Goal: Information Seeking & Learning: Compare options

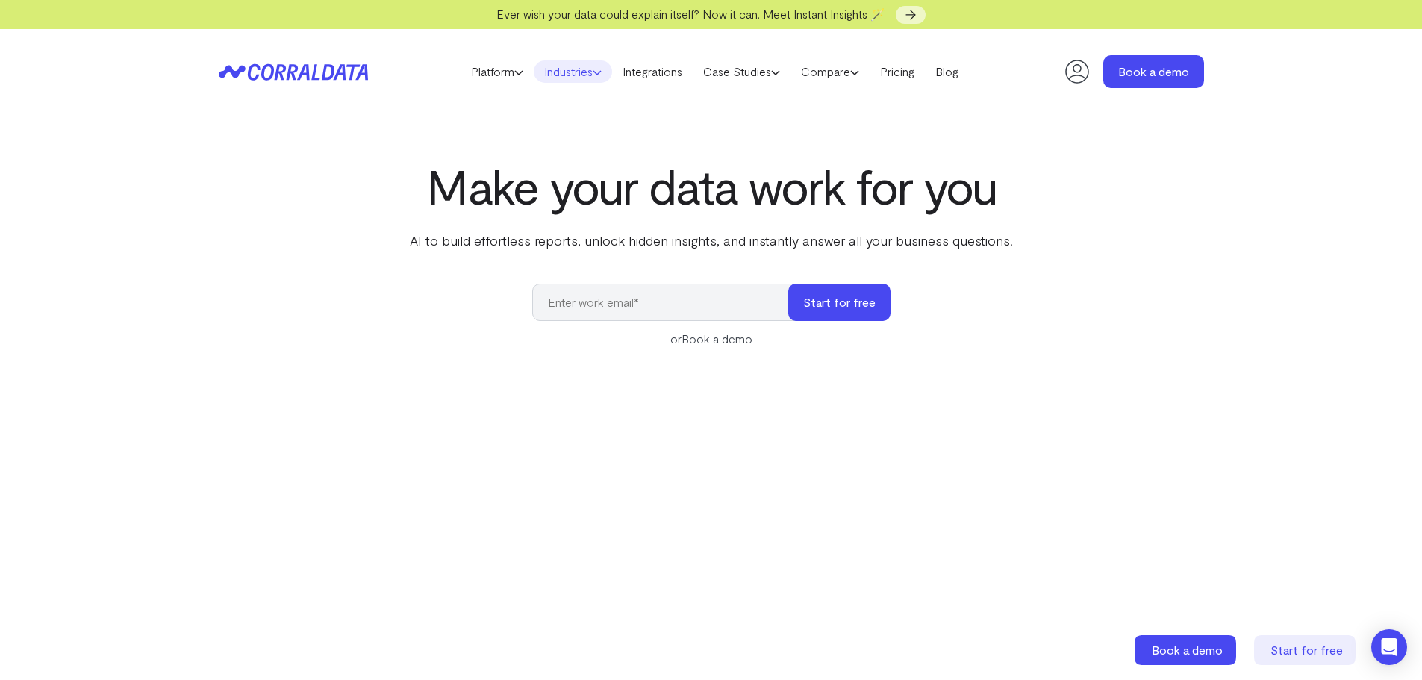
click at [595, 75] on icon at bounding box center [597, 72] width 9 height 9
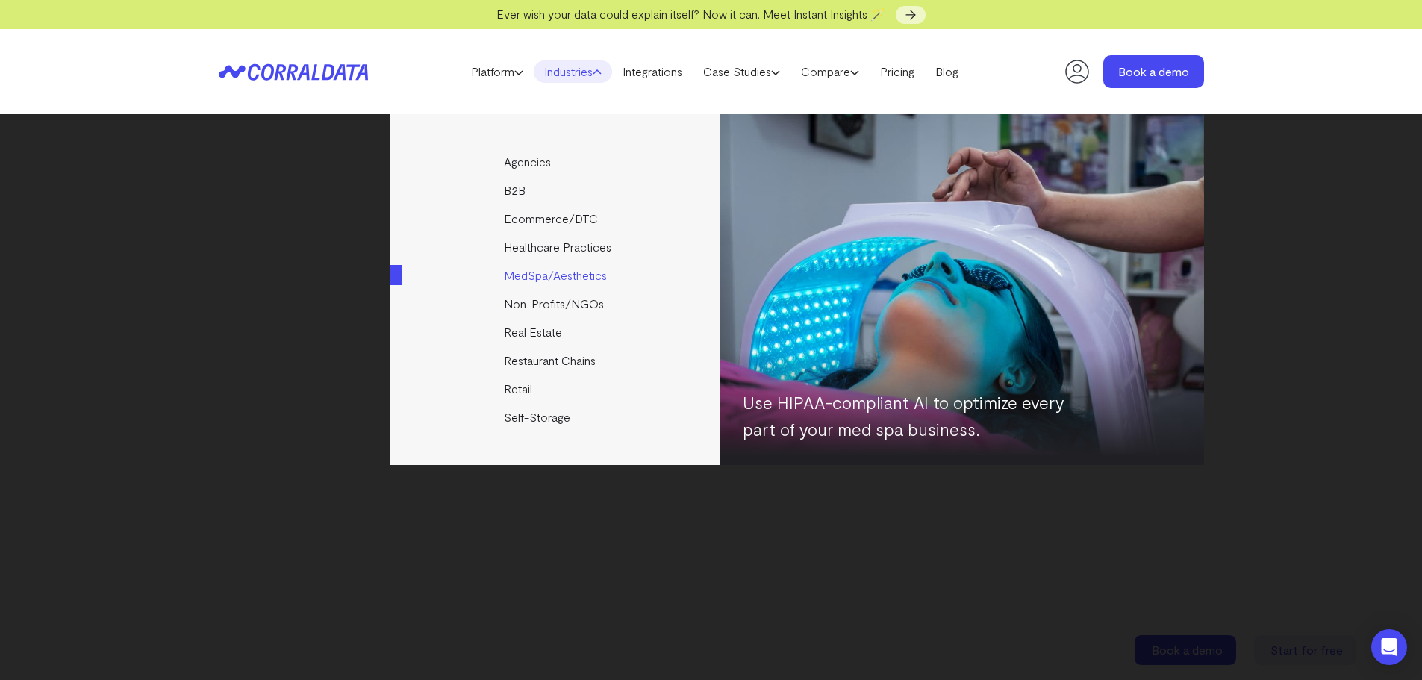
click at [584, 278] on link "MedSpa/Aesthetics" at bounding box center [556, 275] width 332 height 28
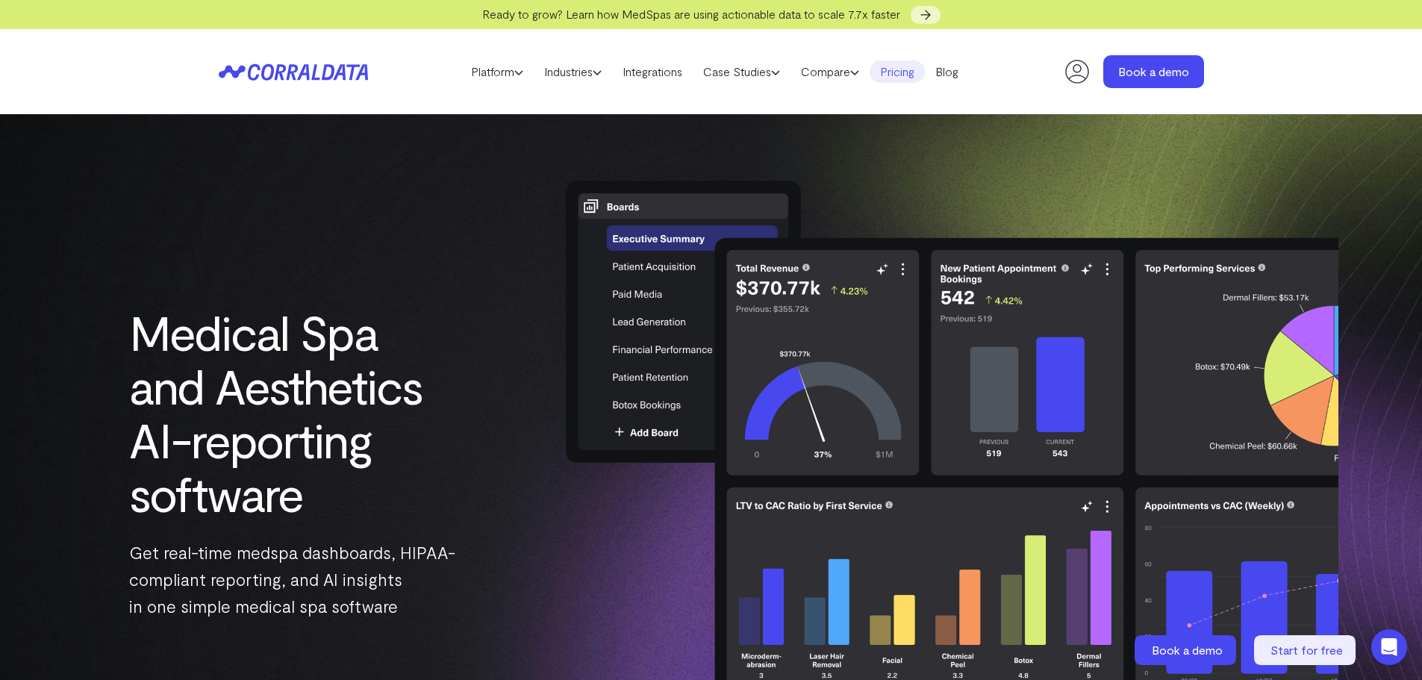
click at [899, 76] on link "Pricing" at bounding box center [897, 71] width 55 height 22
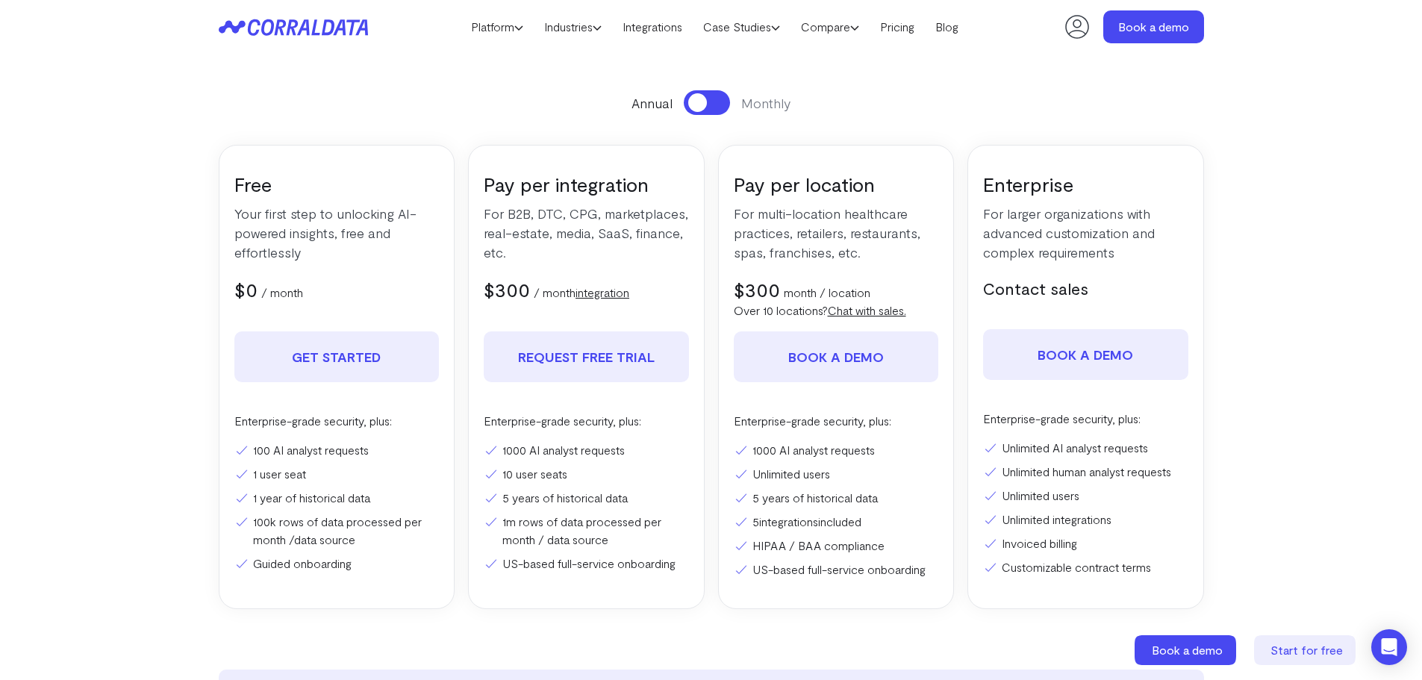
scroll to position [193, 0]
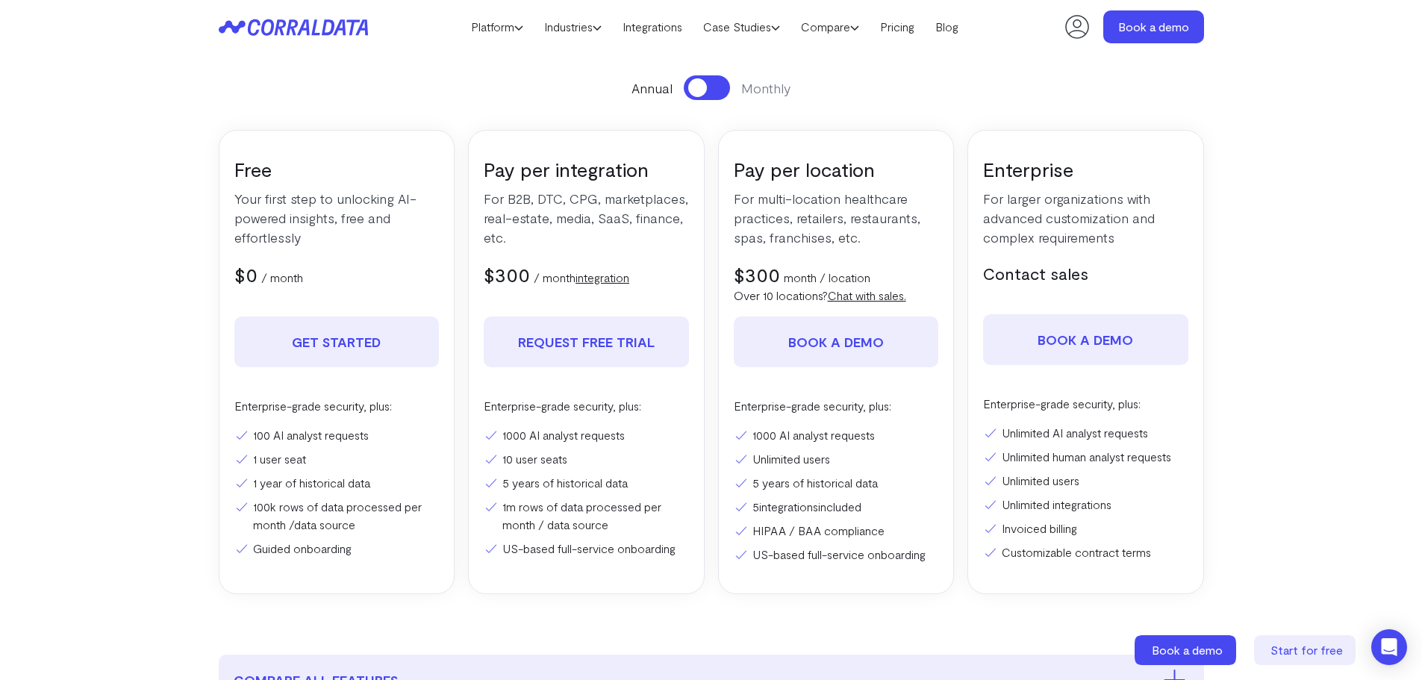
click at [710, 96] on button at bounding box center [707, 87] width 46 height 25
click at [720, 96] on button at bounding box center [707, 87] width 46 height 25
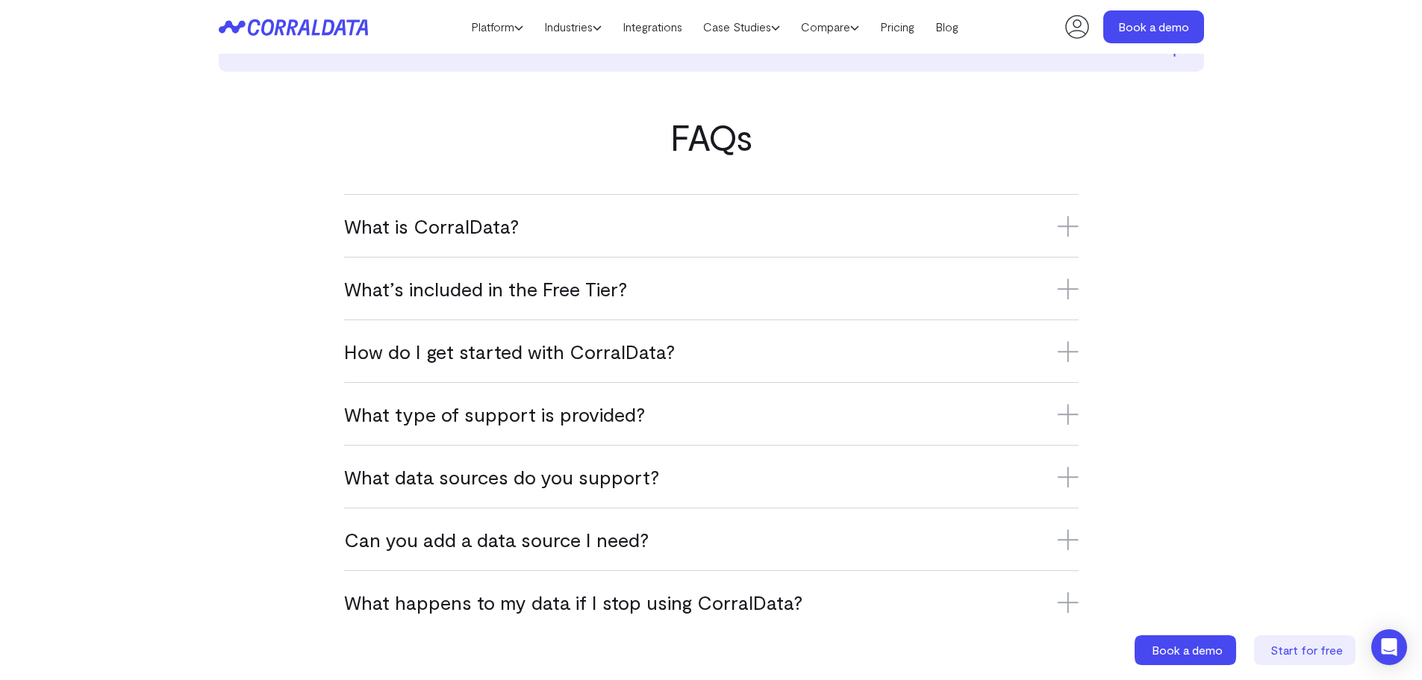
scroll to position [864, 0]
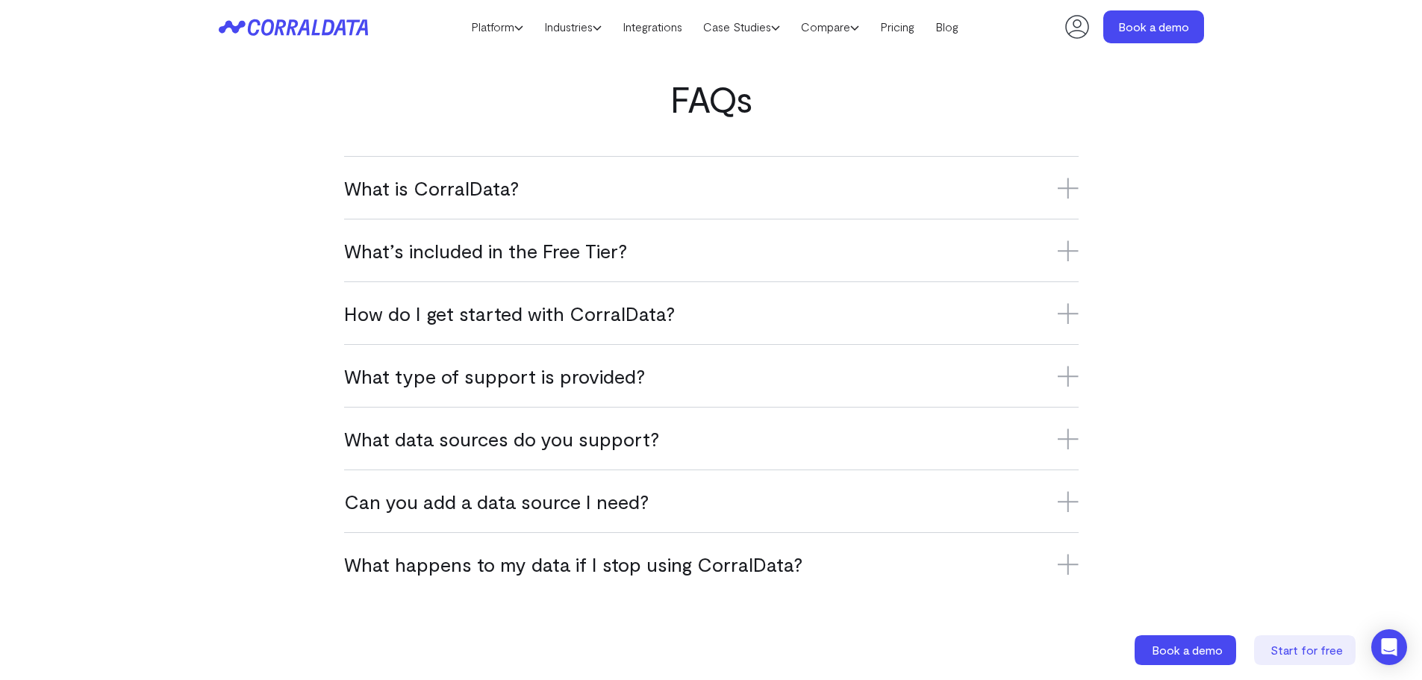
click at [1082, 197] on div "FAQs What is CorralData? CorralData is an AI-powered data platform that connect…" at bounding box center [711, 336] width 1075 height 517
click at [1065, 188] on icon at bounding box center [1068, 188] width 21 height 0
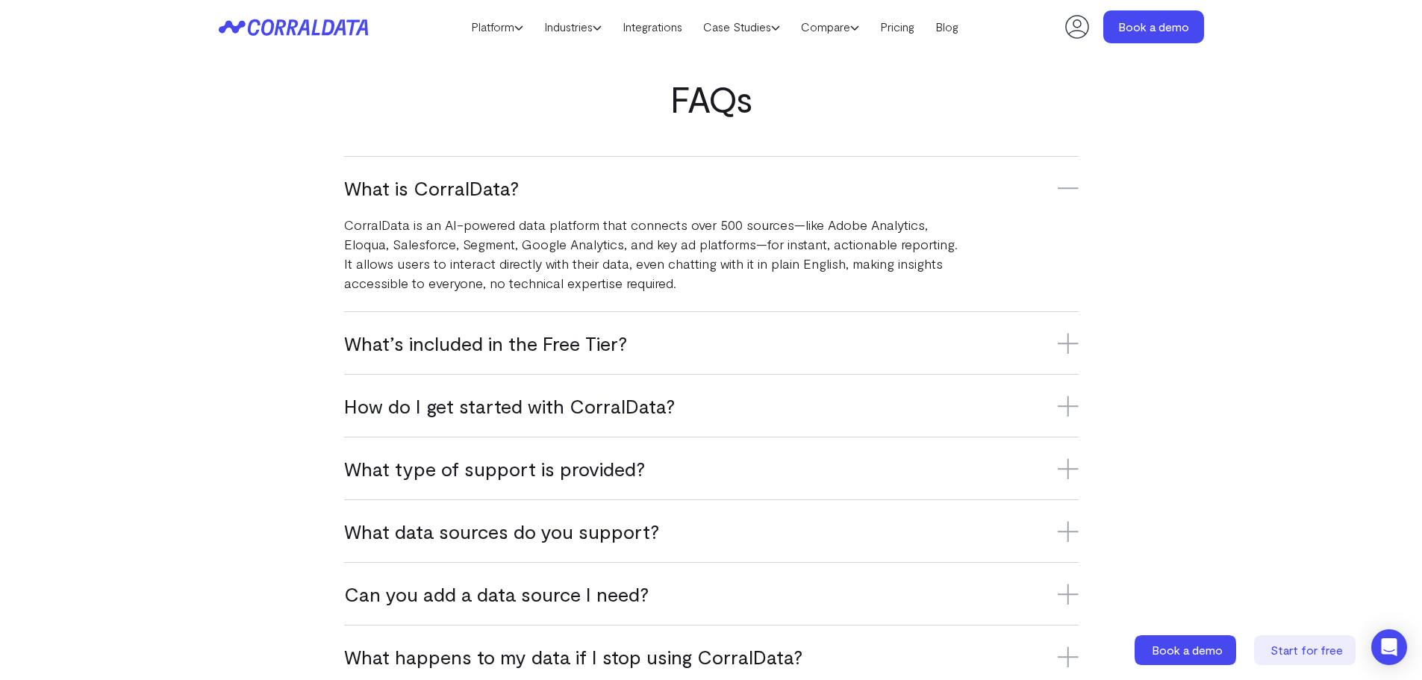
click at [1065, 343] on icon at bounding box center [1068, 343] width 21 height 0
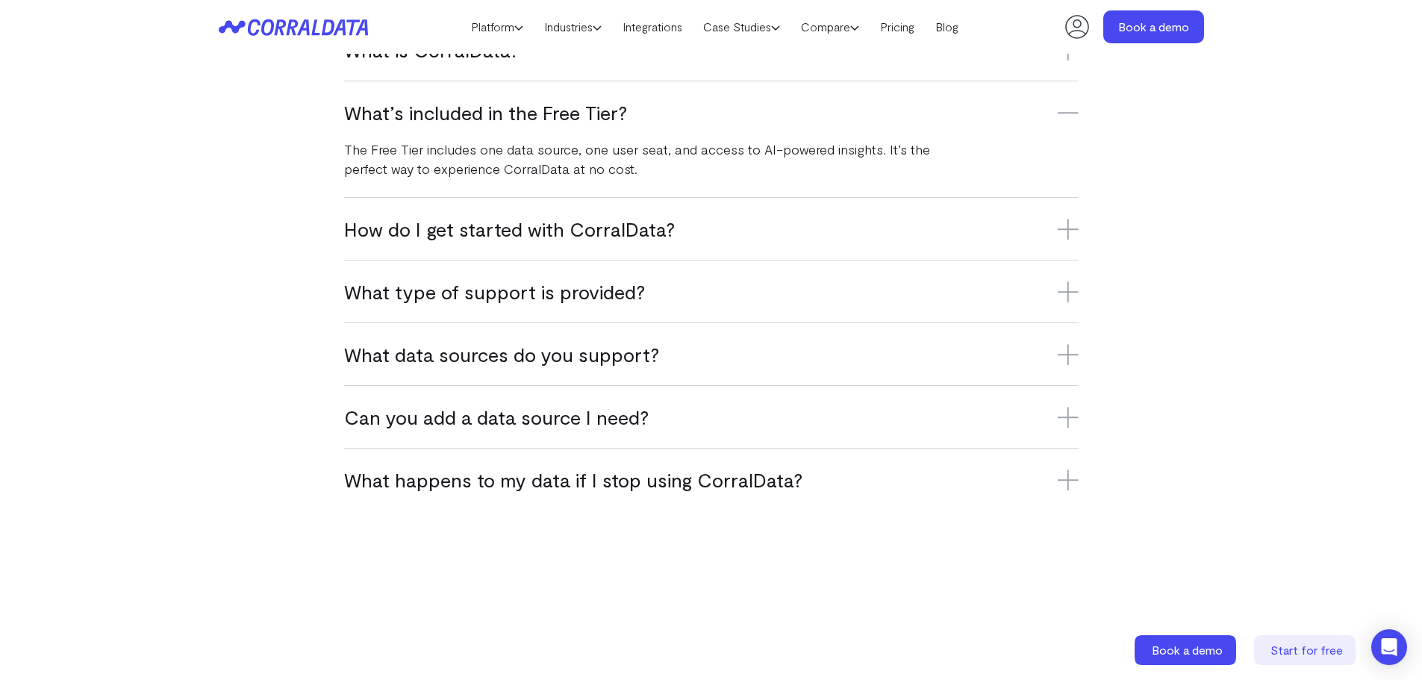
scroll to position [1014, 0]
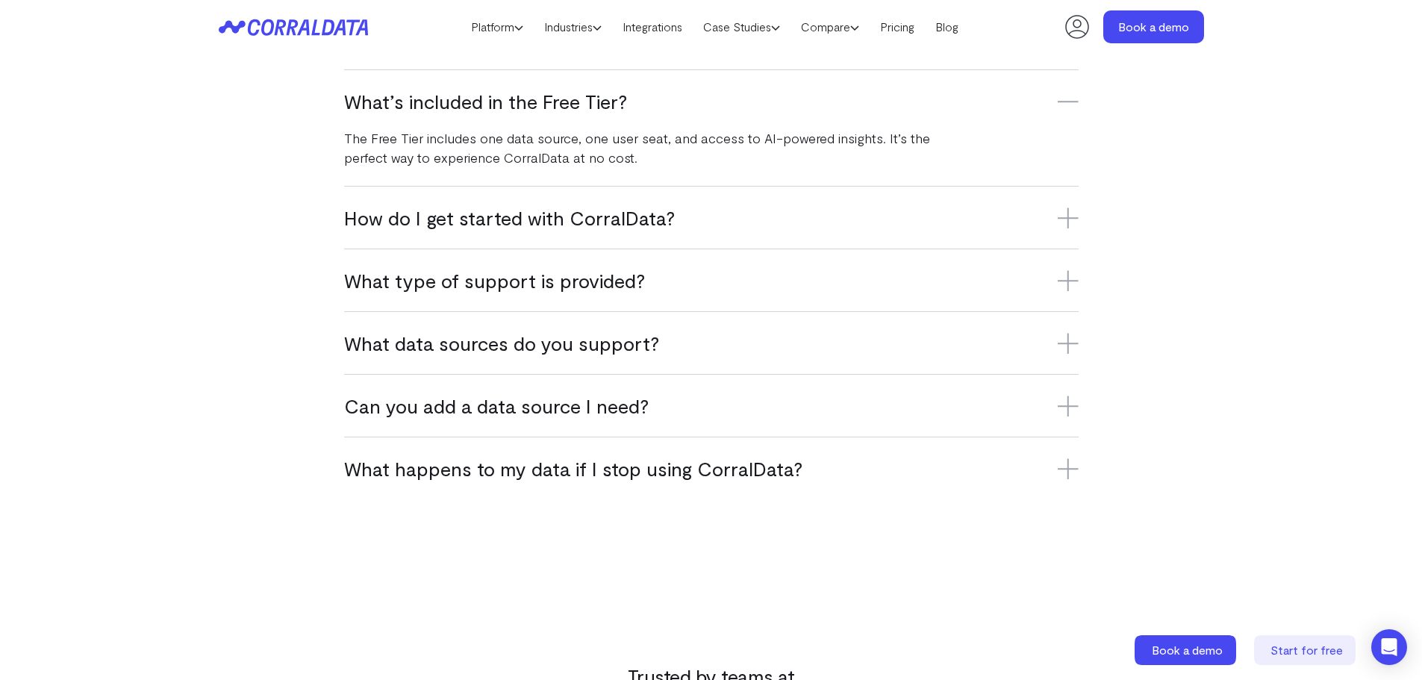
click at [1064, 410] on icon at bounding box center [1068, 406] width 21 height 21
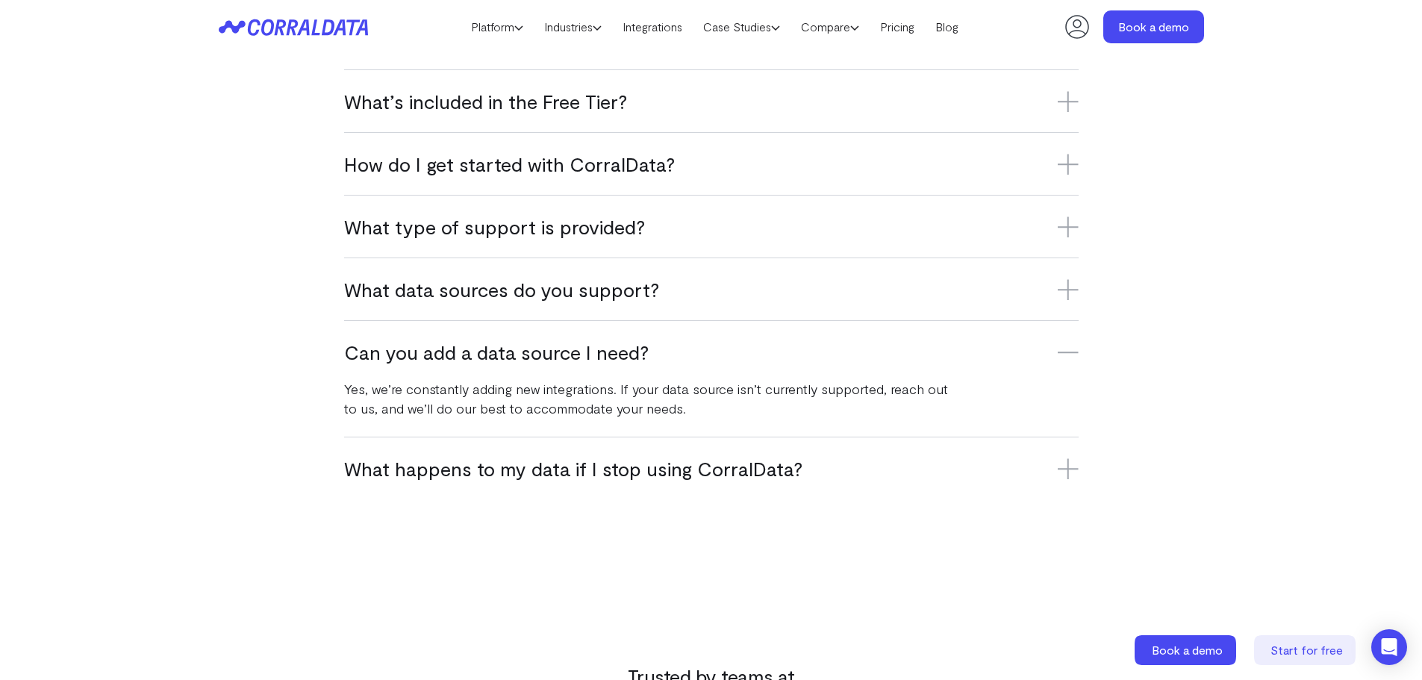
click at [1058, 464] on icon at bounding box center [1068, 468] width 21 height 21
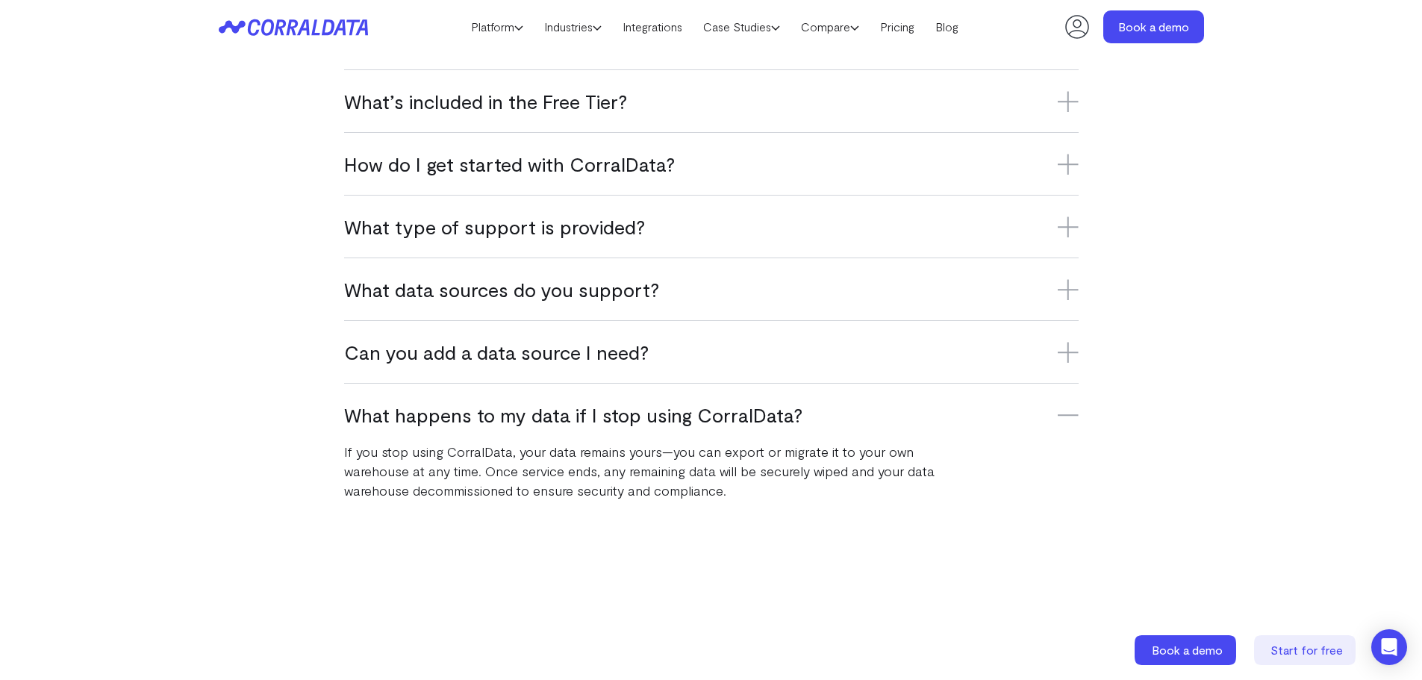
click at [1017, 299] on h3 "What data sources do you support?" at bounding box center [711, 289] width 735 height 25
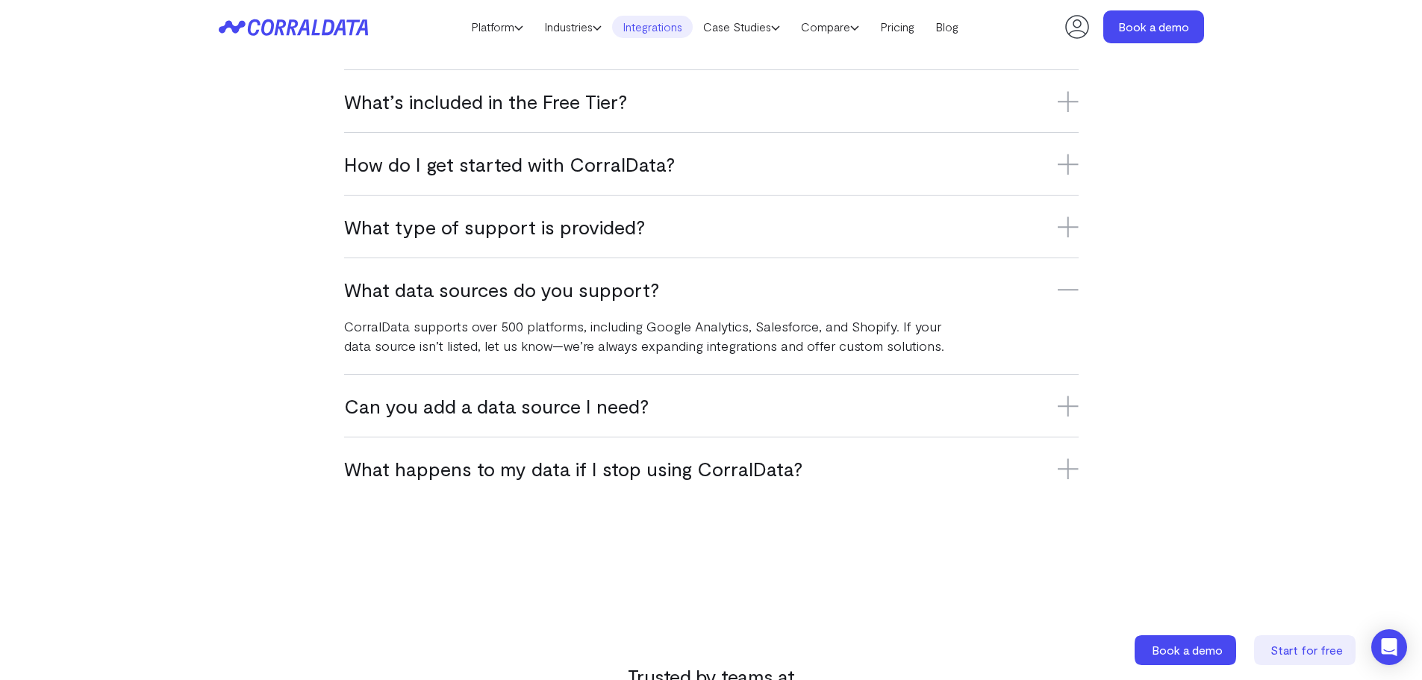
click at [662, 24] on link "Integrations" at bounding box center [652, 27] width 81 height 22
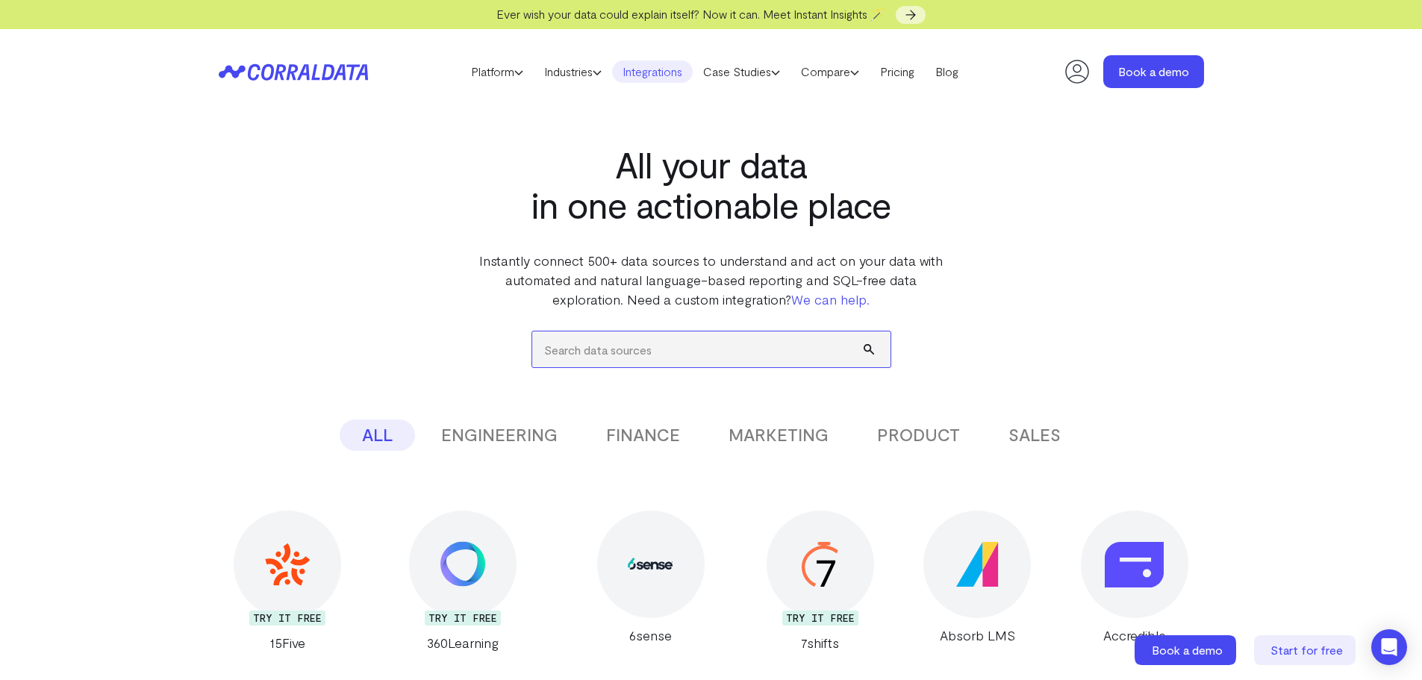
click at [590, 352] on input "search" at bounding box center [711, 349] width 358 height 36
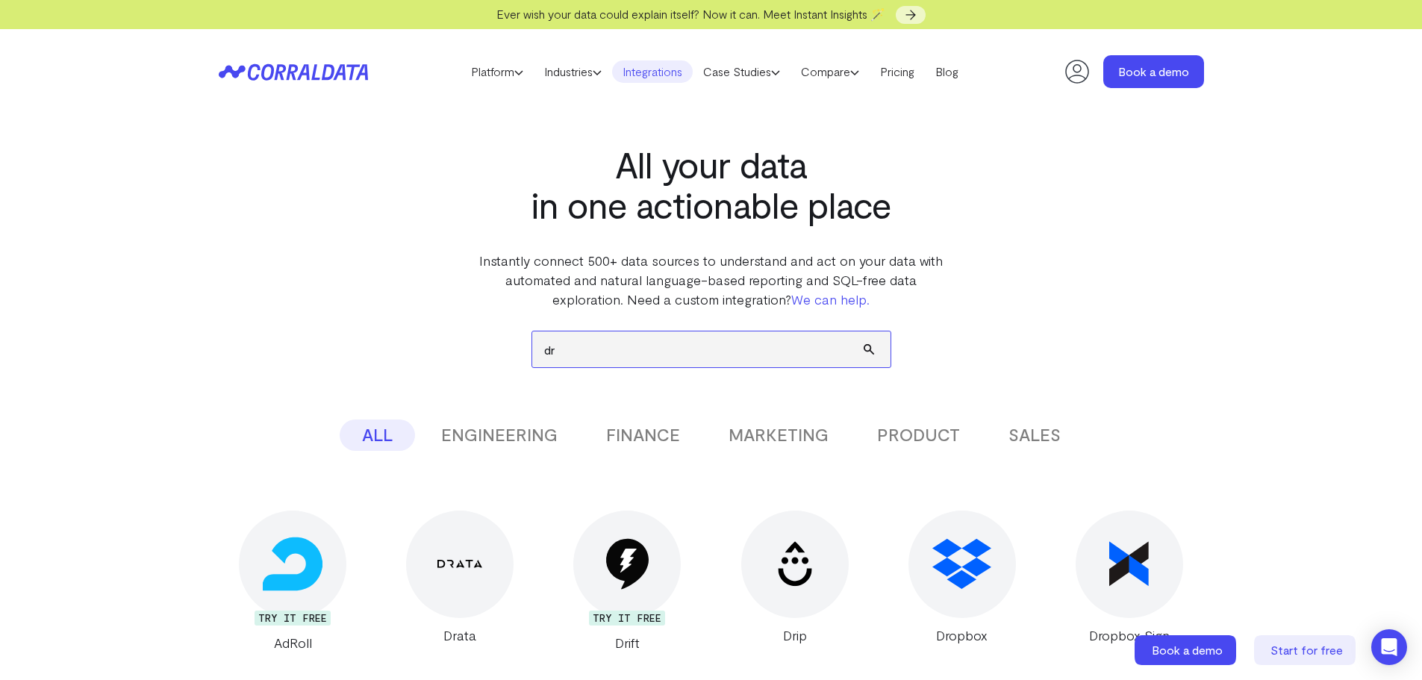
type input "d"
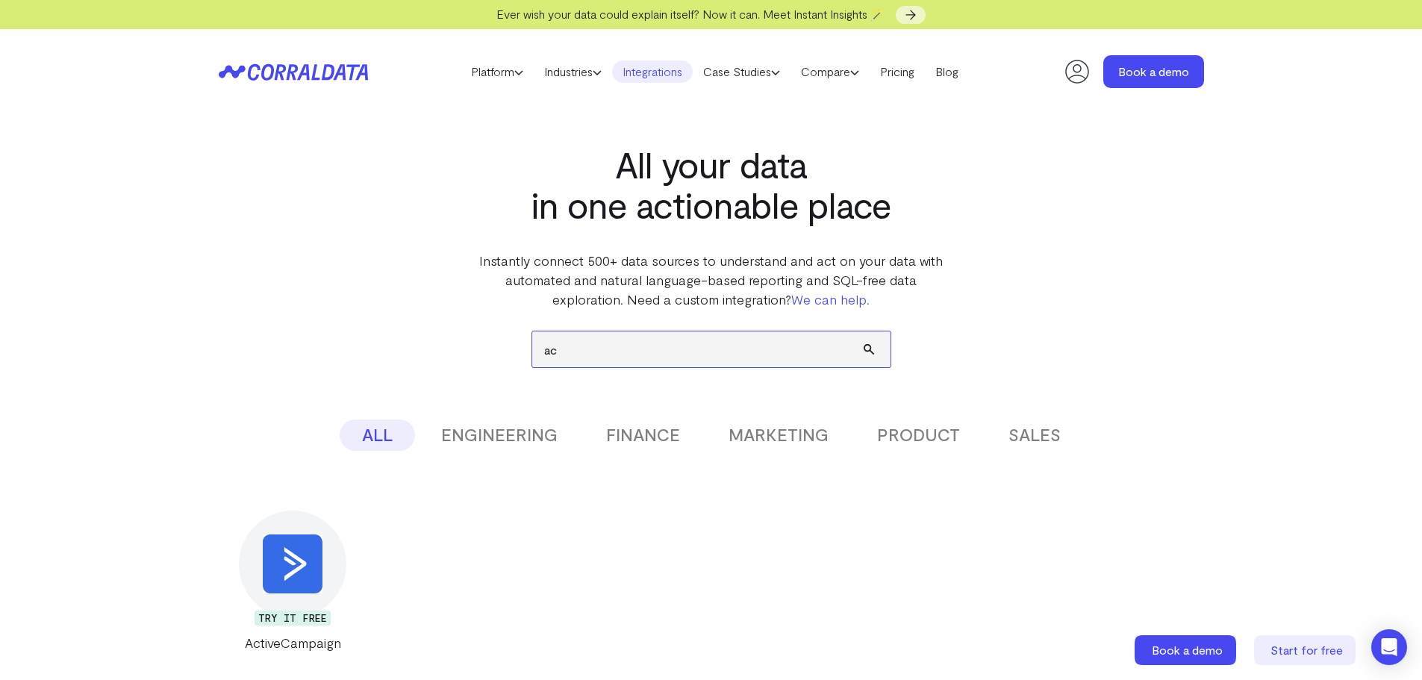
type input "a"
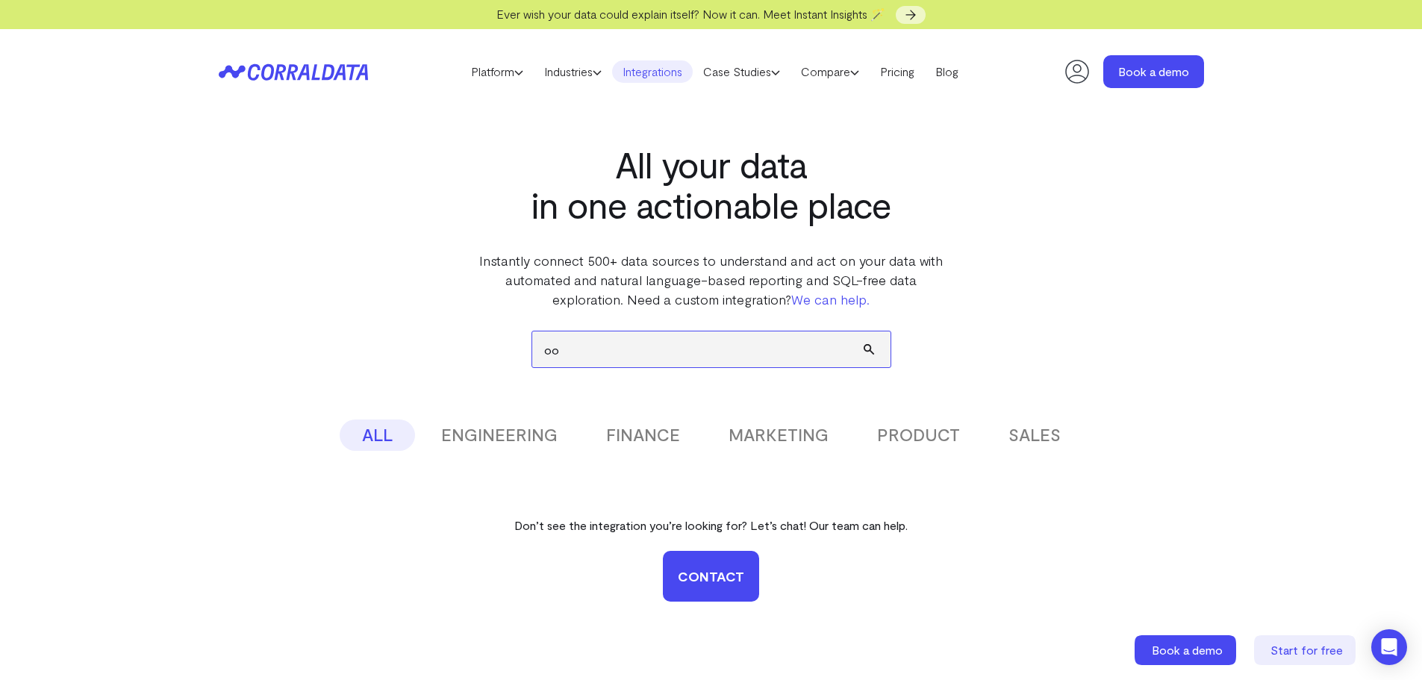
type input "o"
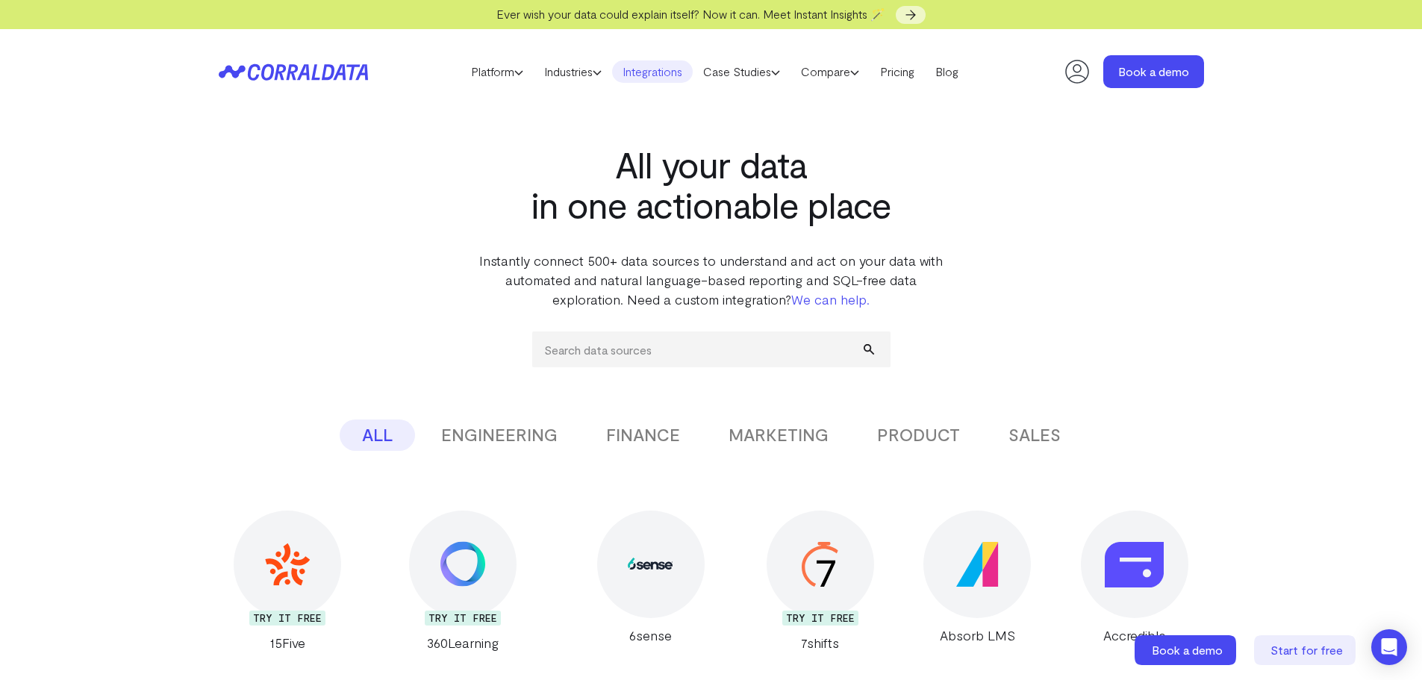
click at [741, 431] on button "MARKETING" at bounding box center [778, 435] width 145 height 31
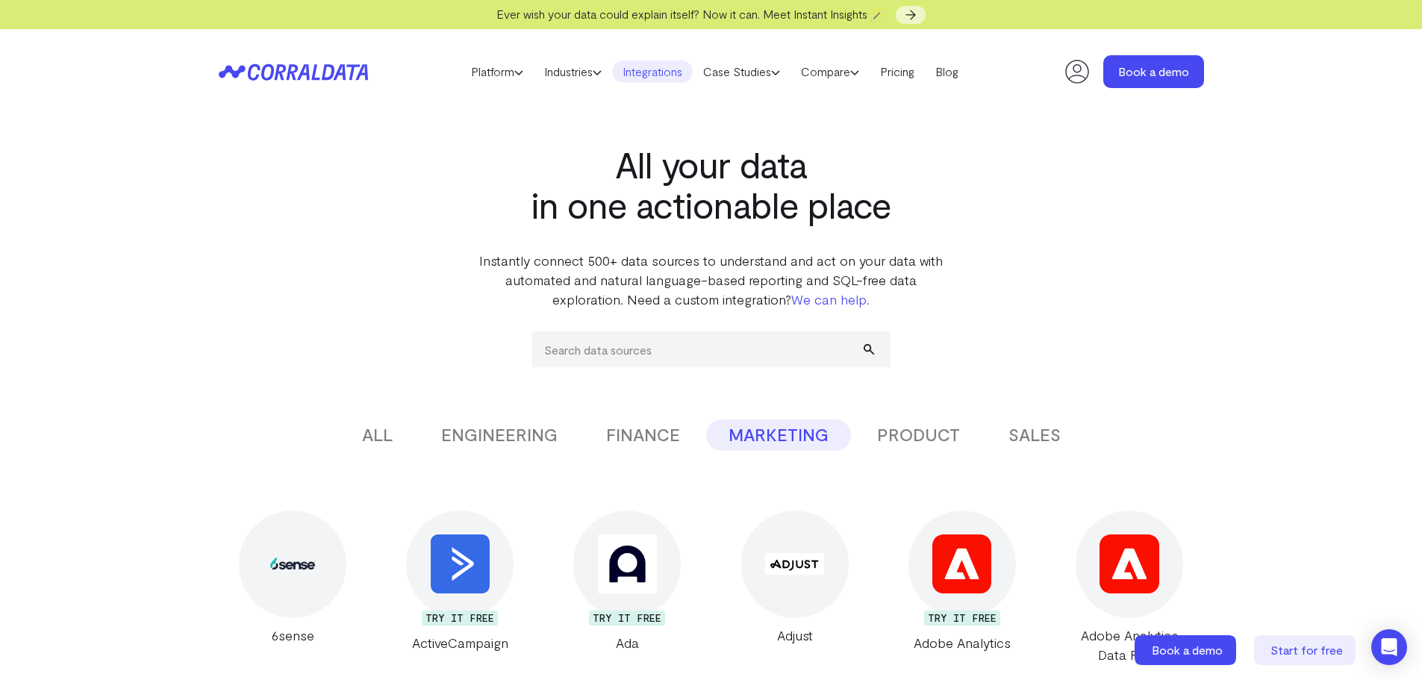
click at [645, 442] on button "FINANCE" at bounding box center [643, 435] width 119 height 31
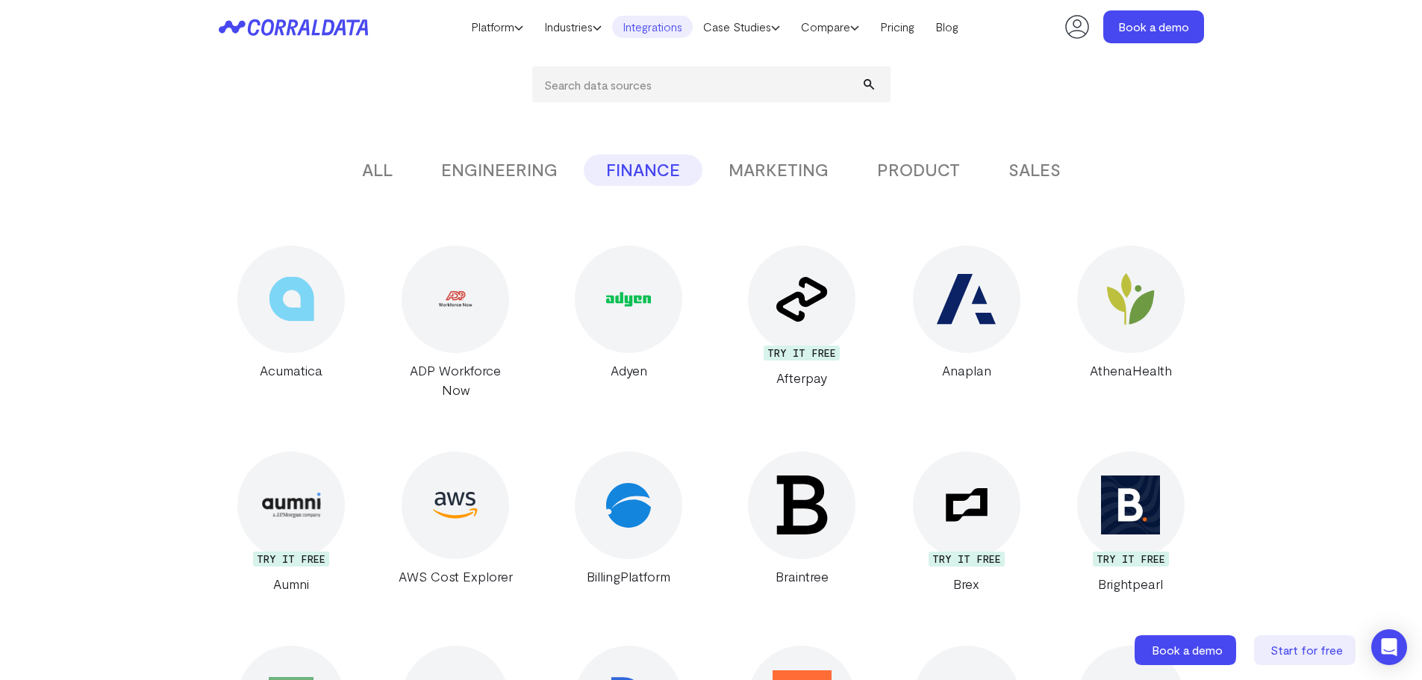
scroll to position [49, 0]
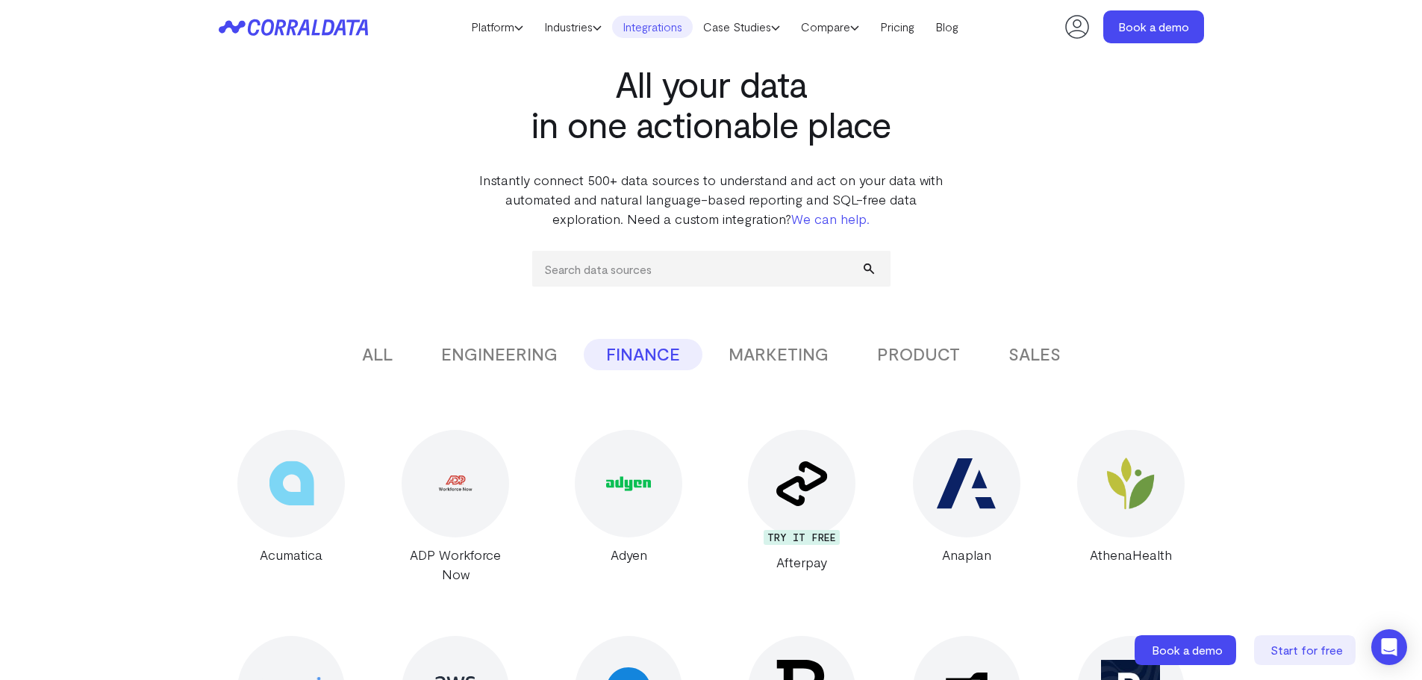
click at [1038, 354] on button "SALES" at bounding box center [1034, 354] width 97 height 31
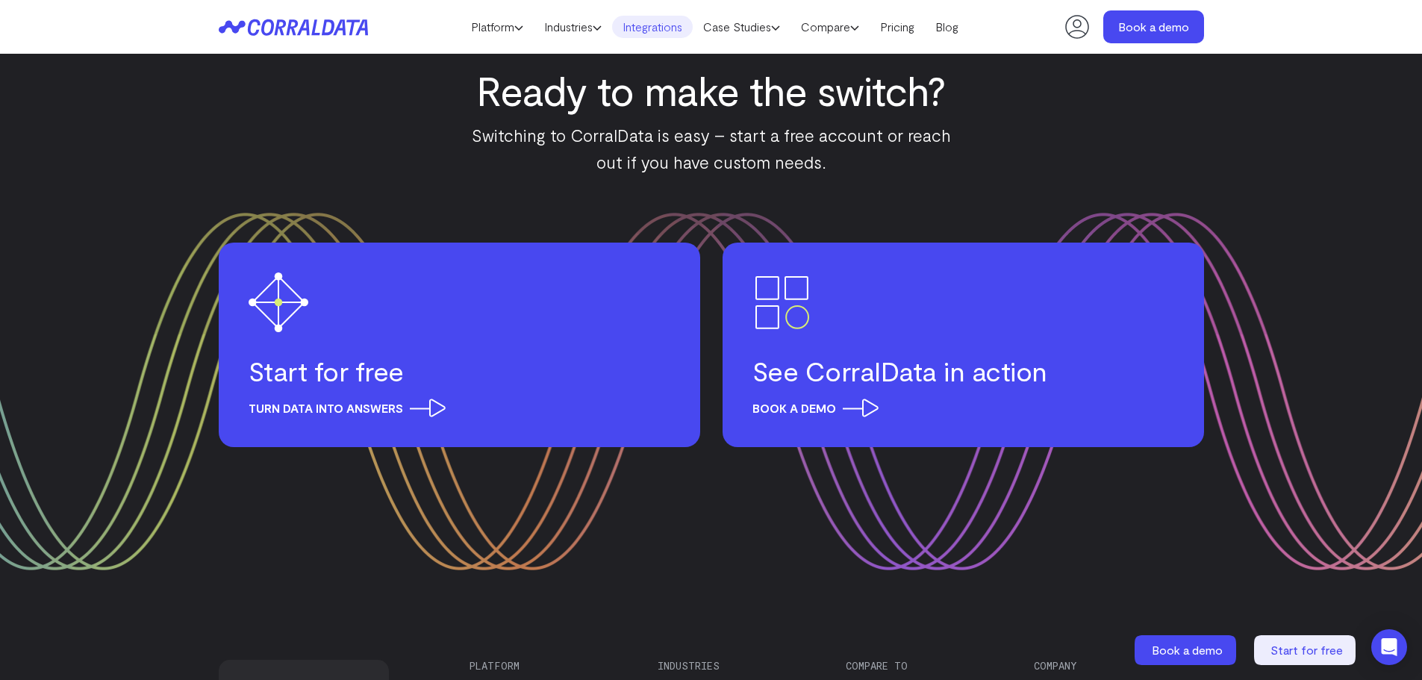
scroll to position [7122, 0]
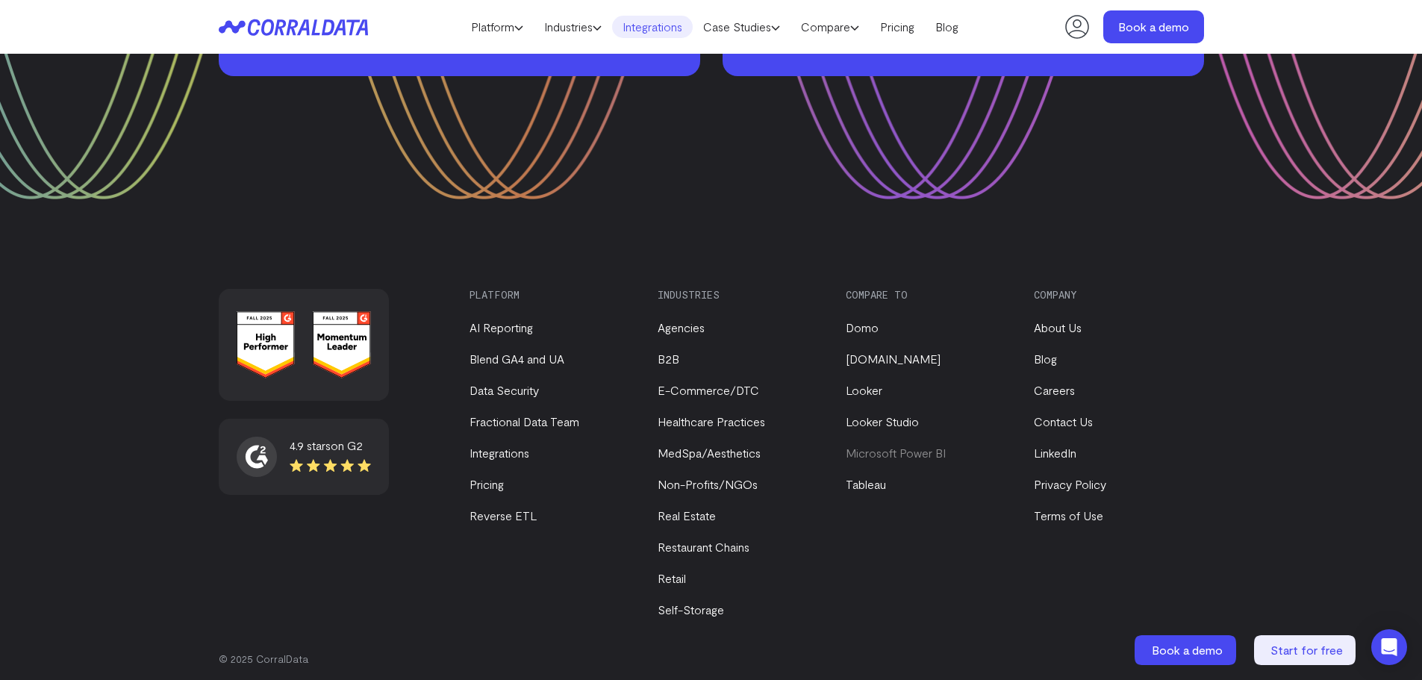
click at [919, 446] on link "Microsoft Power BI" at bounding box center [896, 453] width 100 height 14
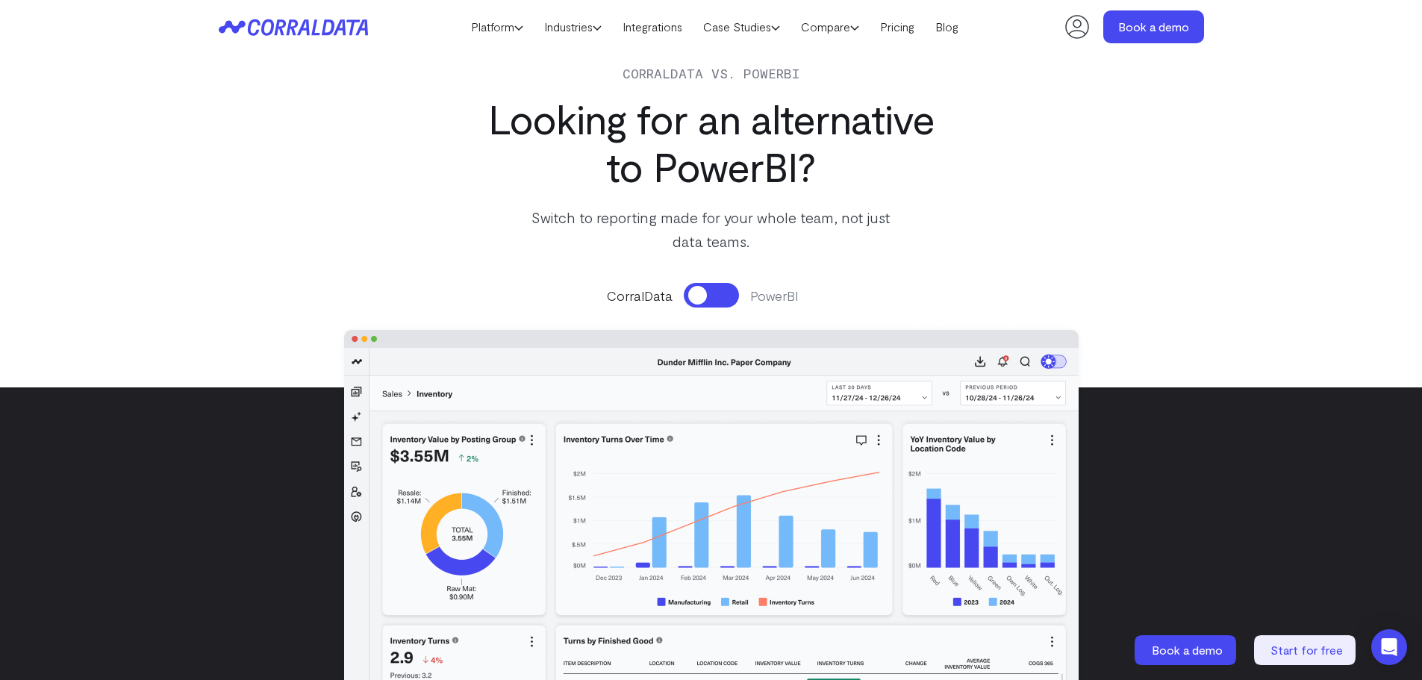
scroll to position [191, 0]
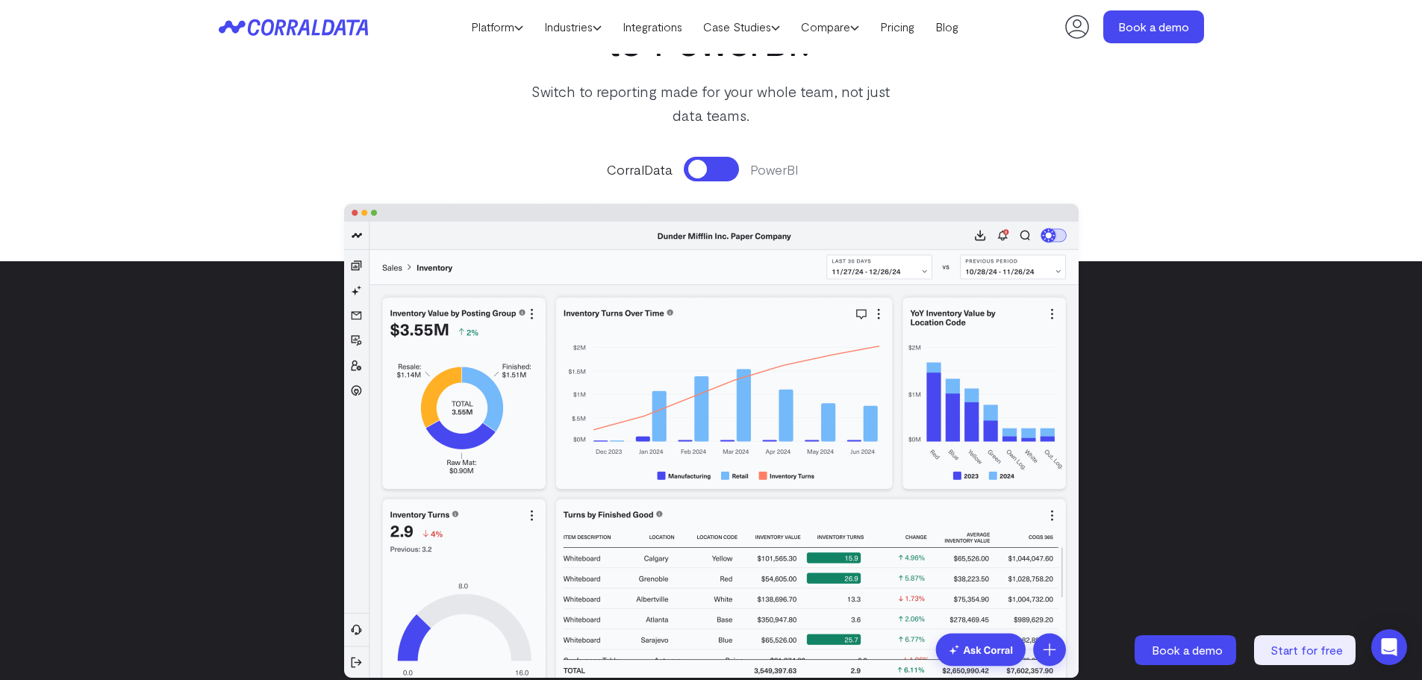
click at [709, 168] on button at bounding box center [711, 169] width 55 height 25
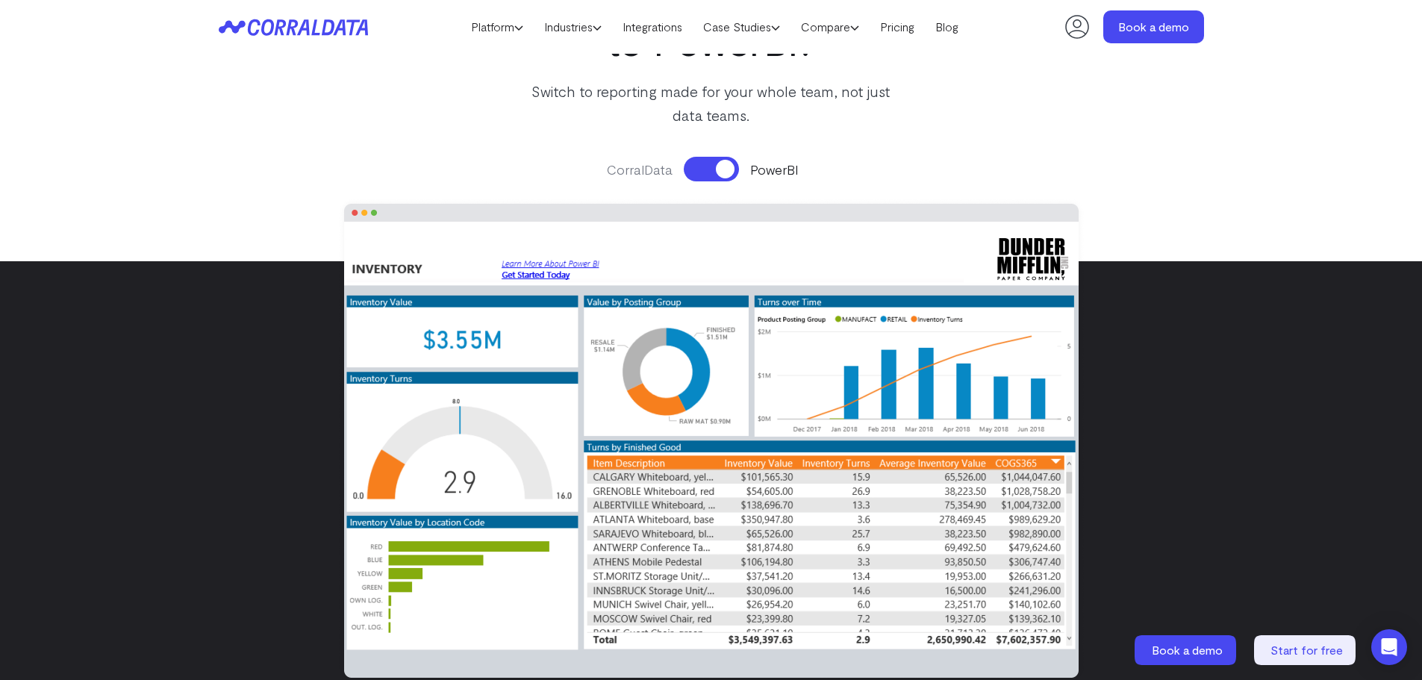
click at [709, 168] on button at bounding box center [711, 169] width 55 height 25
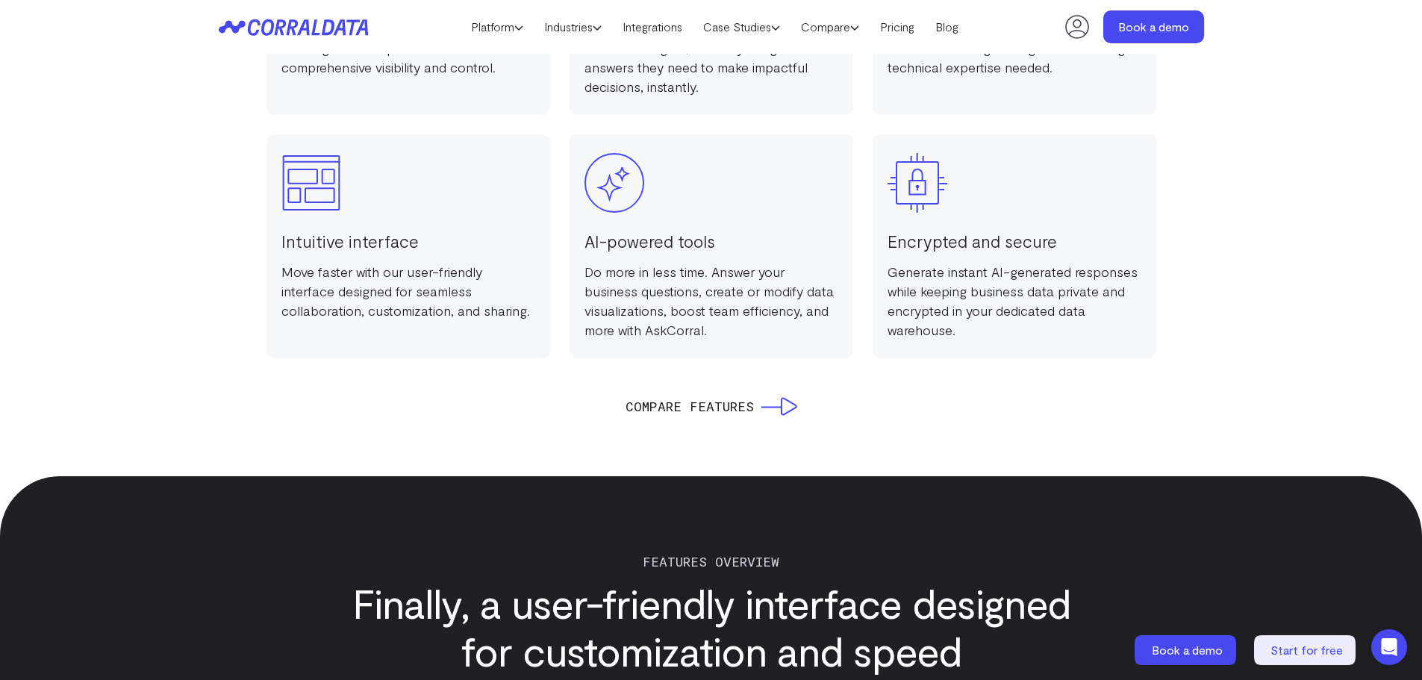
scroll to position [1311, 0]
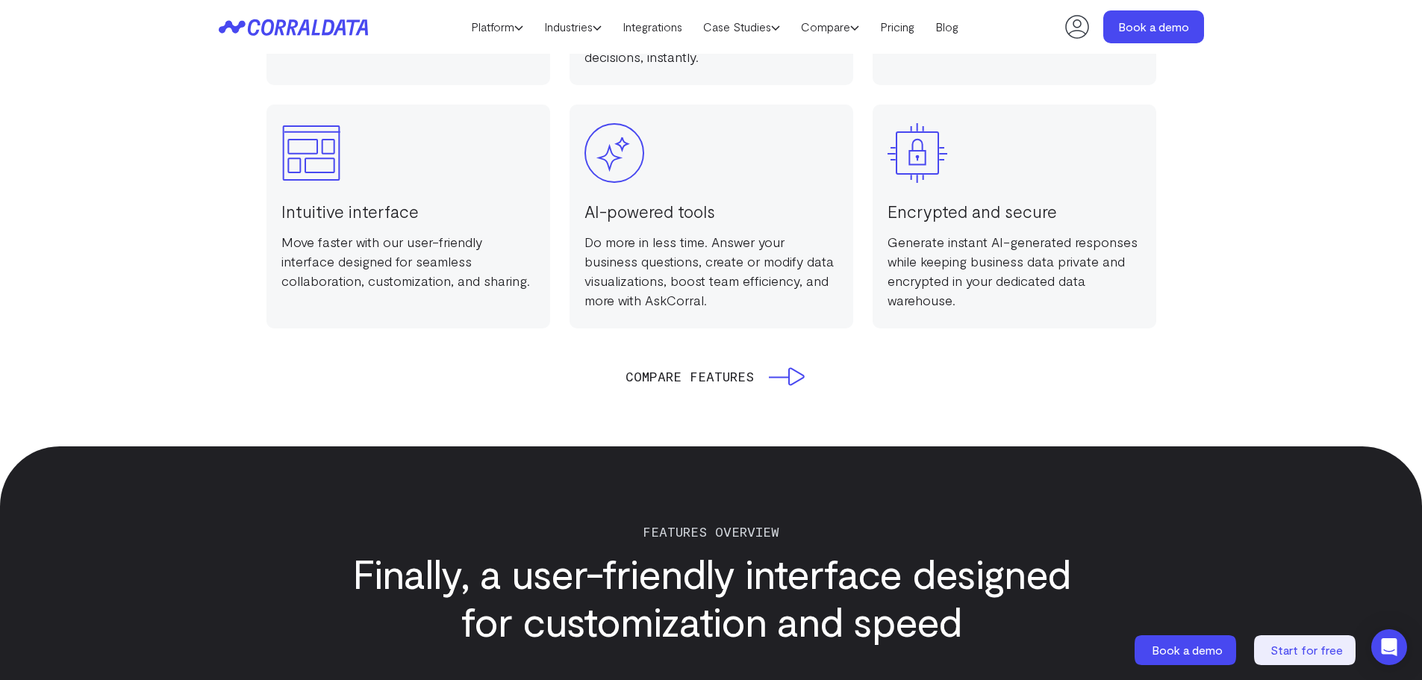
click at [772, 375] on icon at bounding box center [787, 376] width 36 height 19
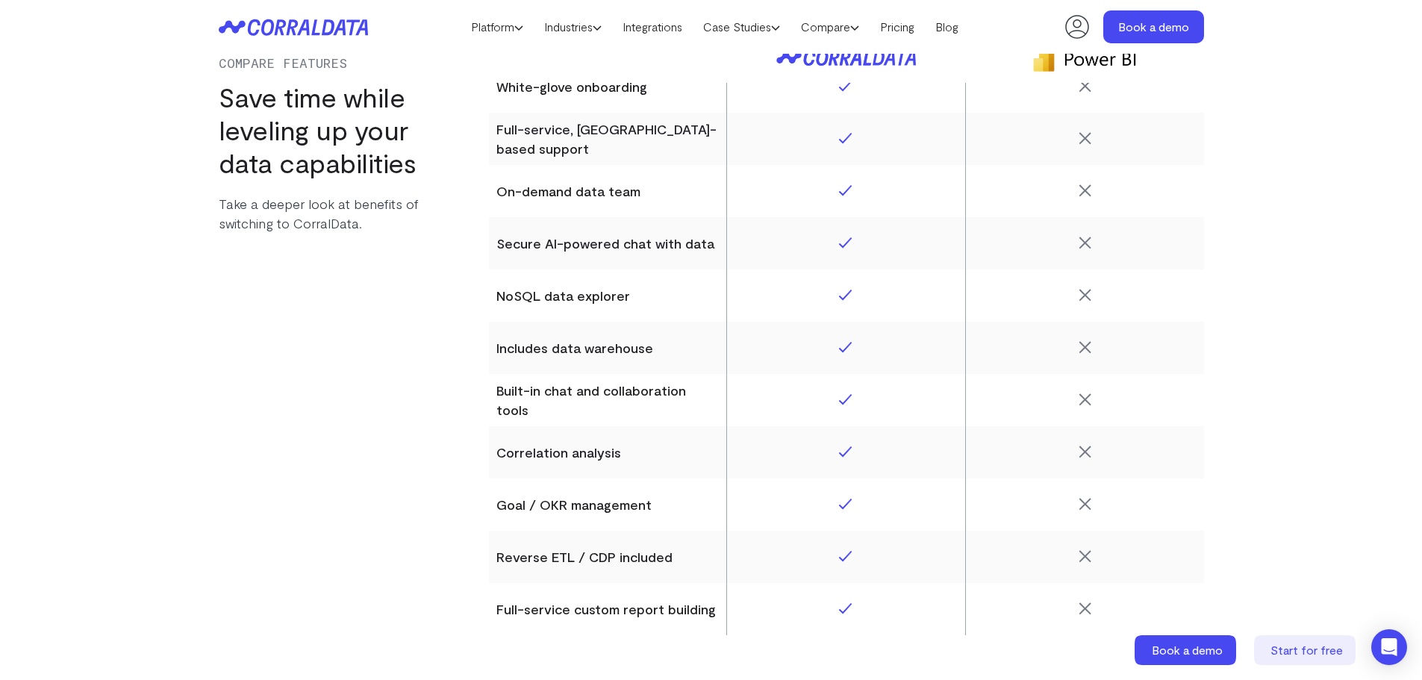
scroll to position [6566, 0]
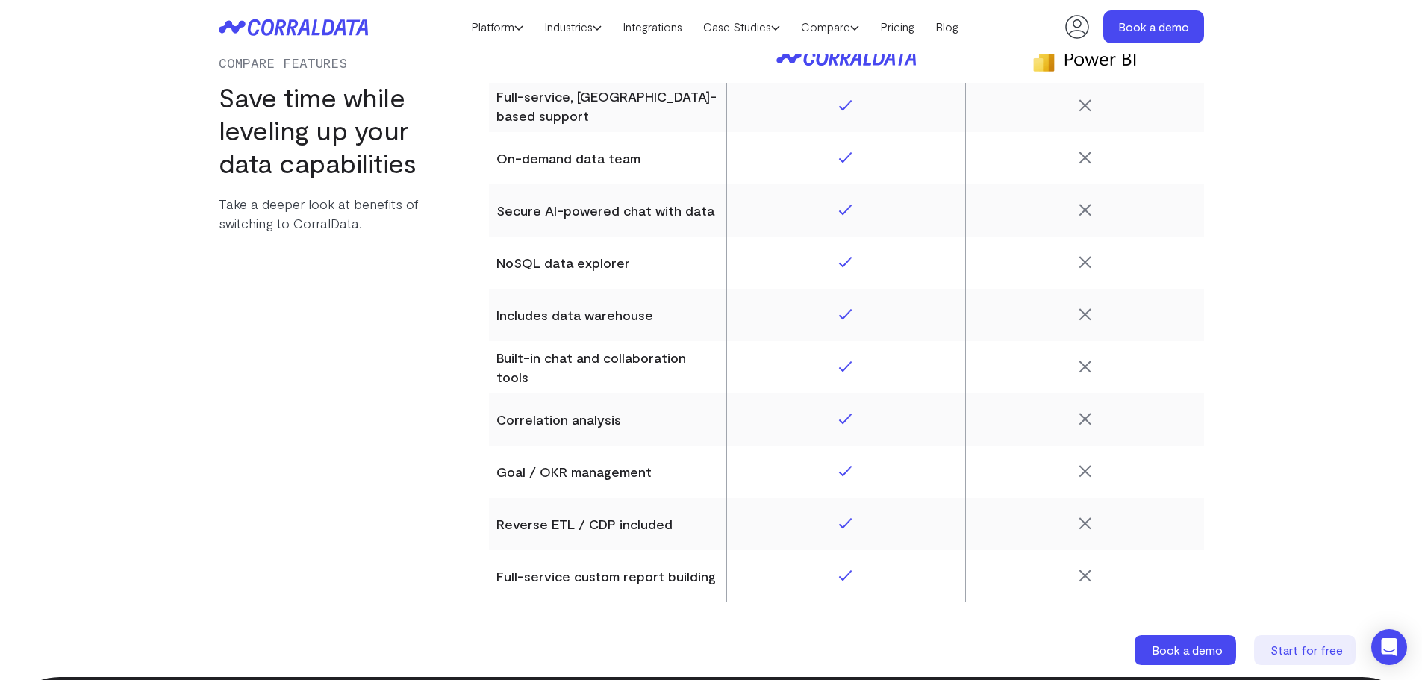
drag, startPoint x: 1037, startPoint y: 564, endPoint x: 895, endPoint y: 326, distance: 276.5
